Goal: Task Accomplishment & Management: Use online tool/utility

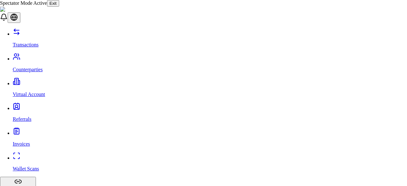
drag, startPoint x: 282, startPoint y: 131, endPoint x: 129, endPoint y: 52, distance: 172.9
drag, startPoint x: 125, startPoint y: 56, endPoint x: 285, endPoint y: 127, distance: 174.6
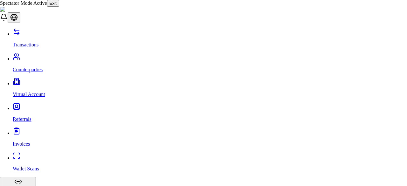
drag, startPoint x: 125, startPoint y: 54, endPoint x: 212, endPoint y: 68, distance: 88.2
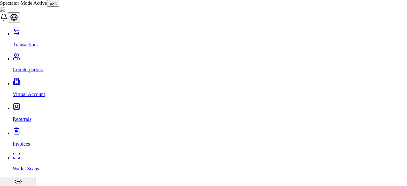
drag, startPoint x: 199, startPoint y: 147, endPoint x: 218, endPoint y: 129, distance: 26.3
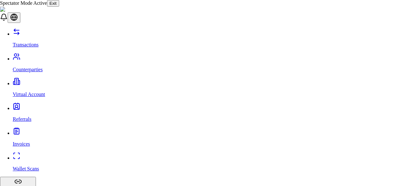
scroll to position [14, 0]
drag, startPoint x: 198, startPoint y: 122, endPoint x: 196, endPoint y: 104, distance: 18.3
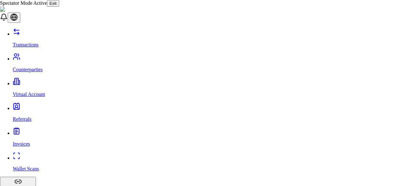
drag, startPoint x: 192, startPoint y: 108, endPoint x: 227, endPoint y: 108, distance: 34.3
drag, startPoint x: 237, startPoint y: 107, endPoint x: 191, endPoint y: 112, distance: 45.7
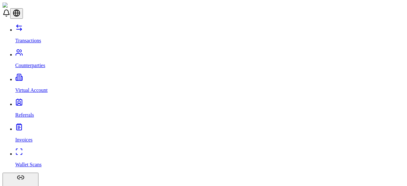
click at [43, 31] on link "Transactions" at bounding box center [209, 35] width 389 height 17
